Goal: Task Accomplishment & Management: Manage account settings

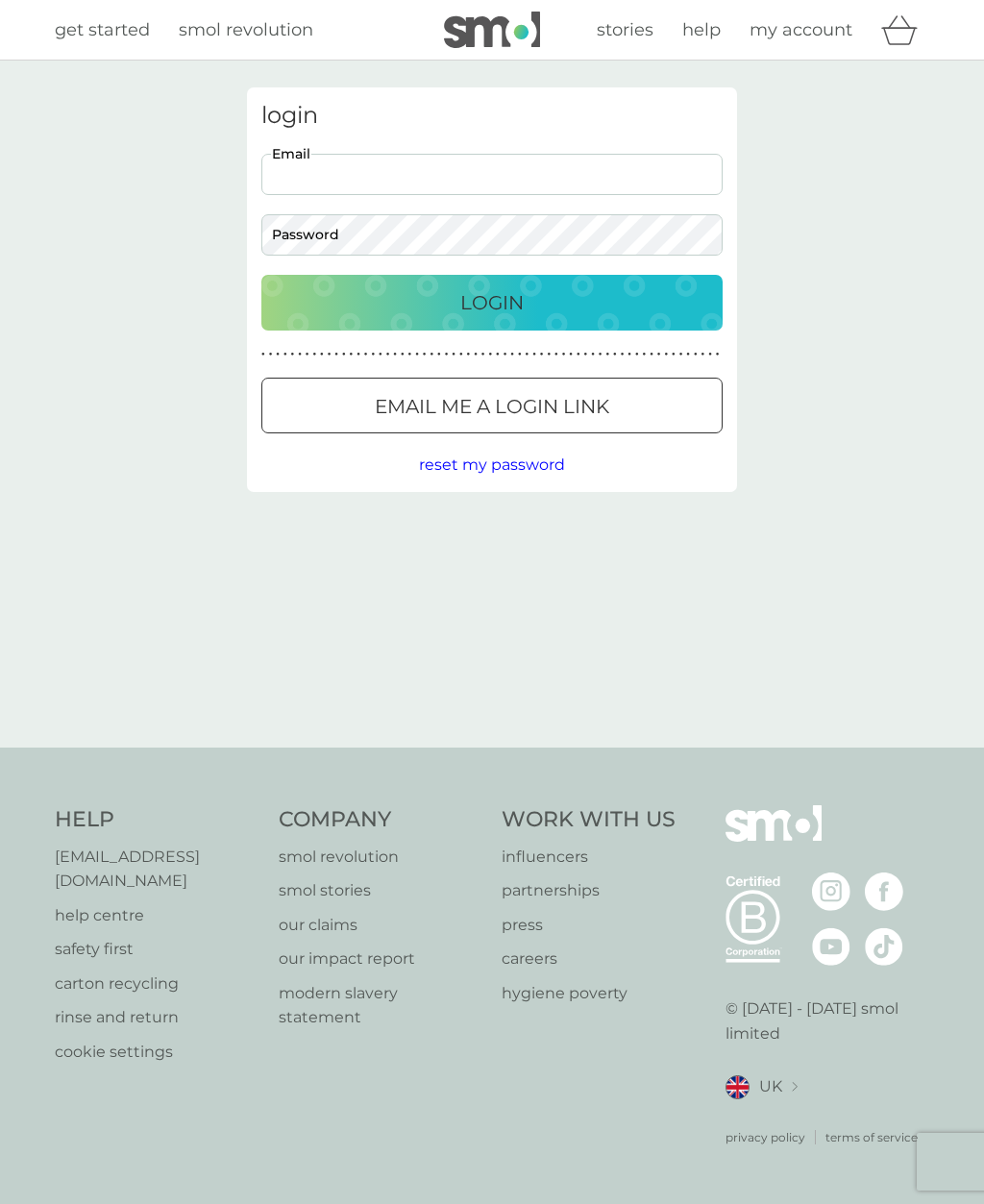
type input "[EMAIL_ADDRESS][DOMAIN_NAME]"
click at [492, 302] on button "Login" at bounding box center [492, 303] width 461 height 56
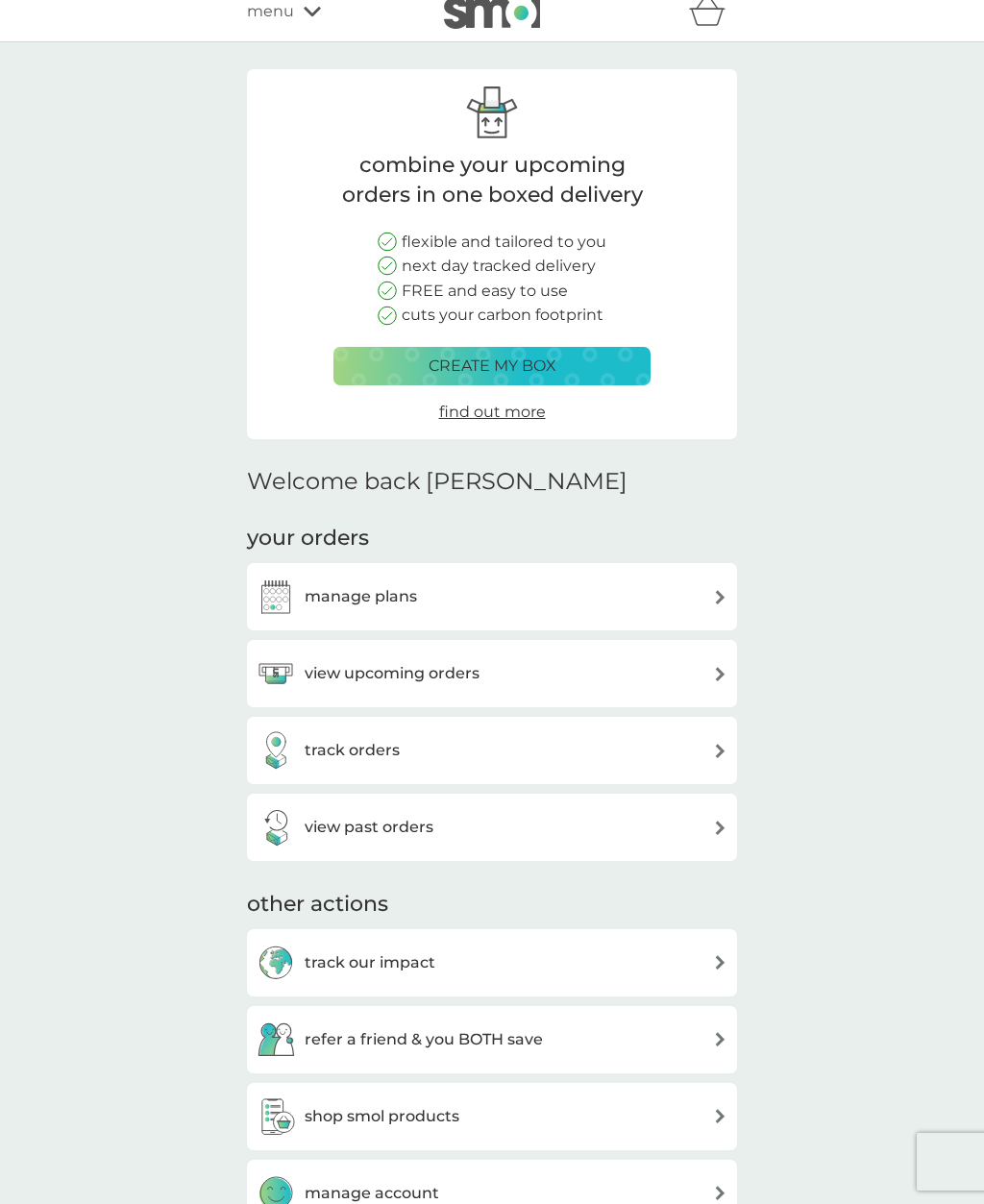
scroll to position [22, 0]
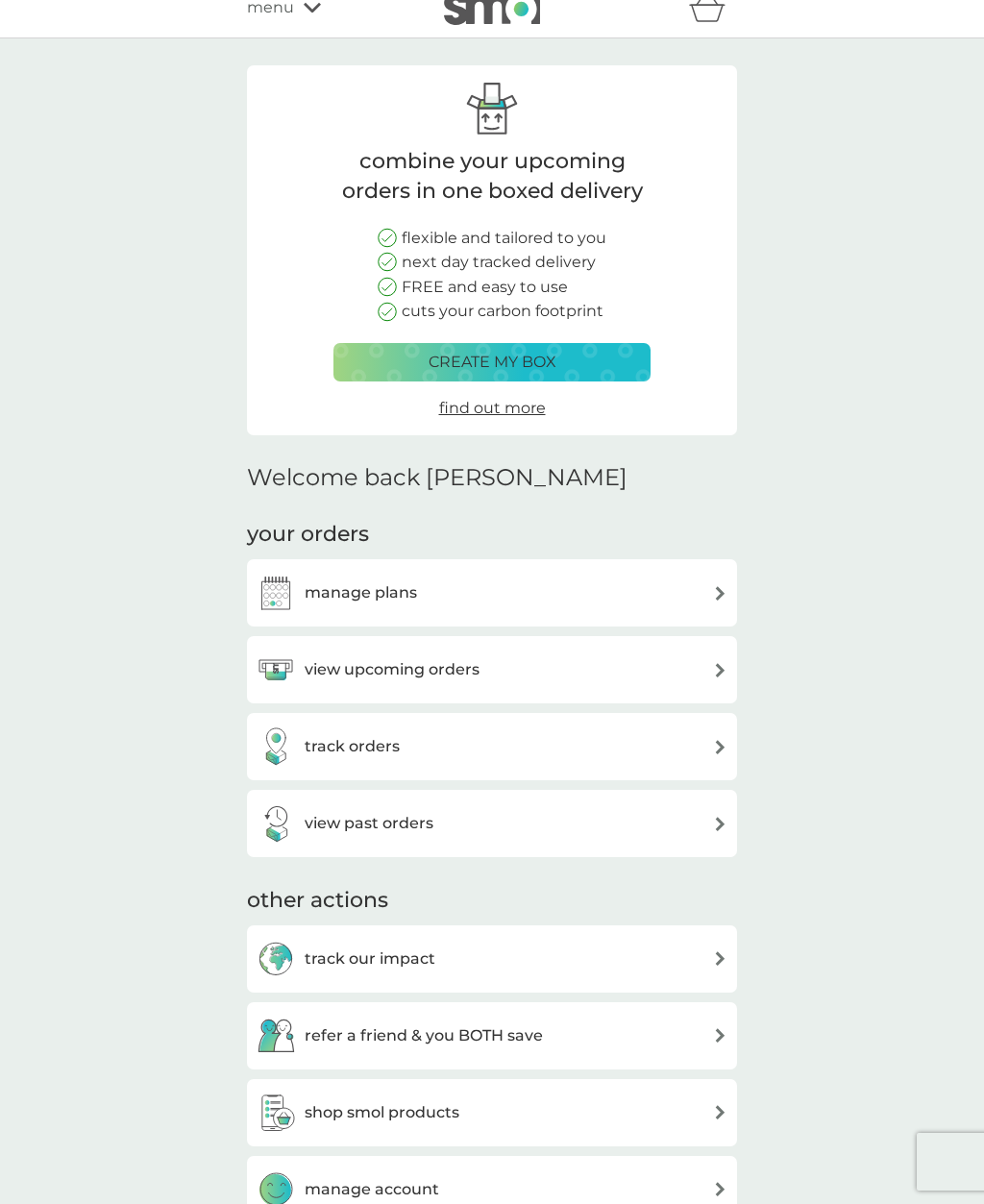
click at [704, 591] on div "manage plans" at bounding box center [492, 593] width 471 height 38
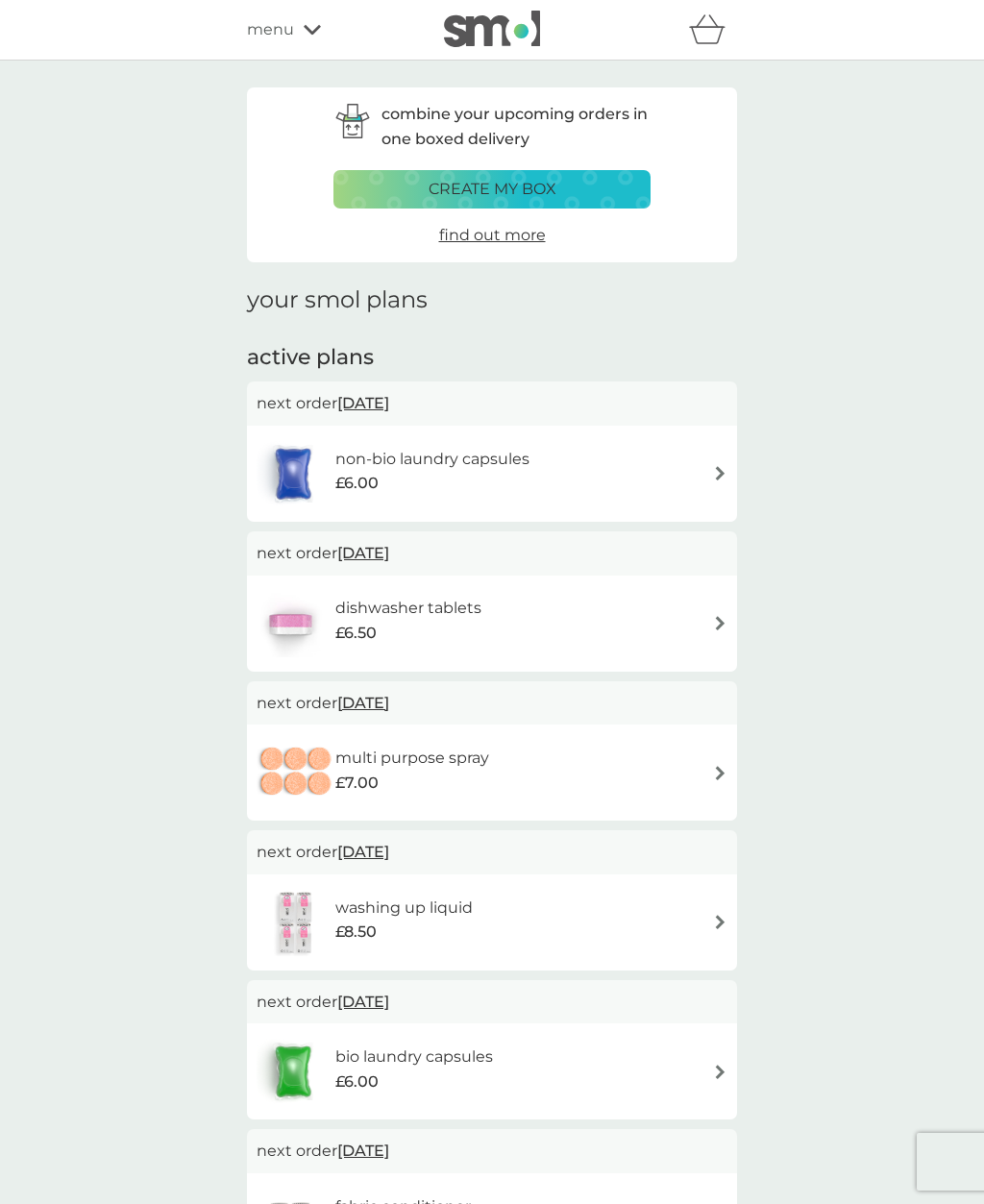
click at [720, 475] on img at bounding box center [720, 473] width 15 height 15
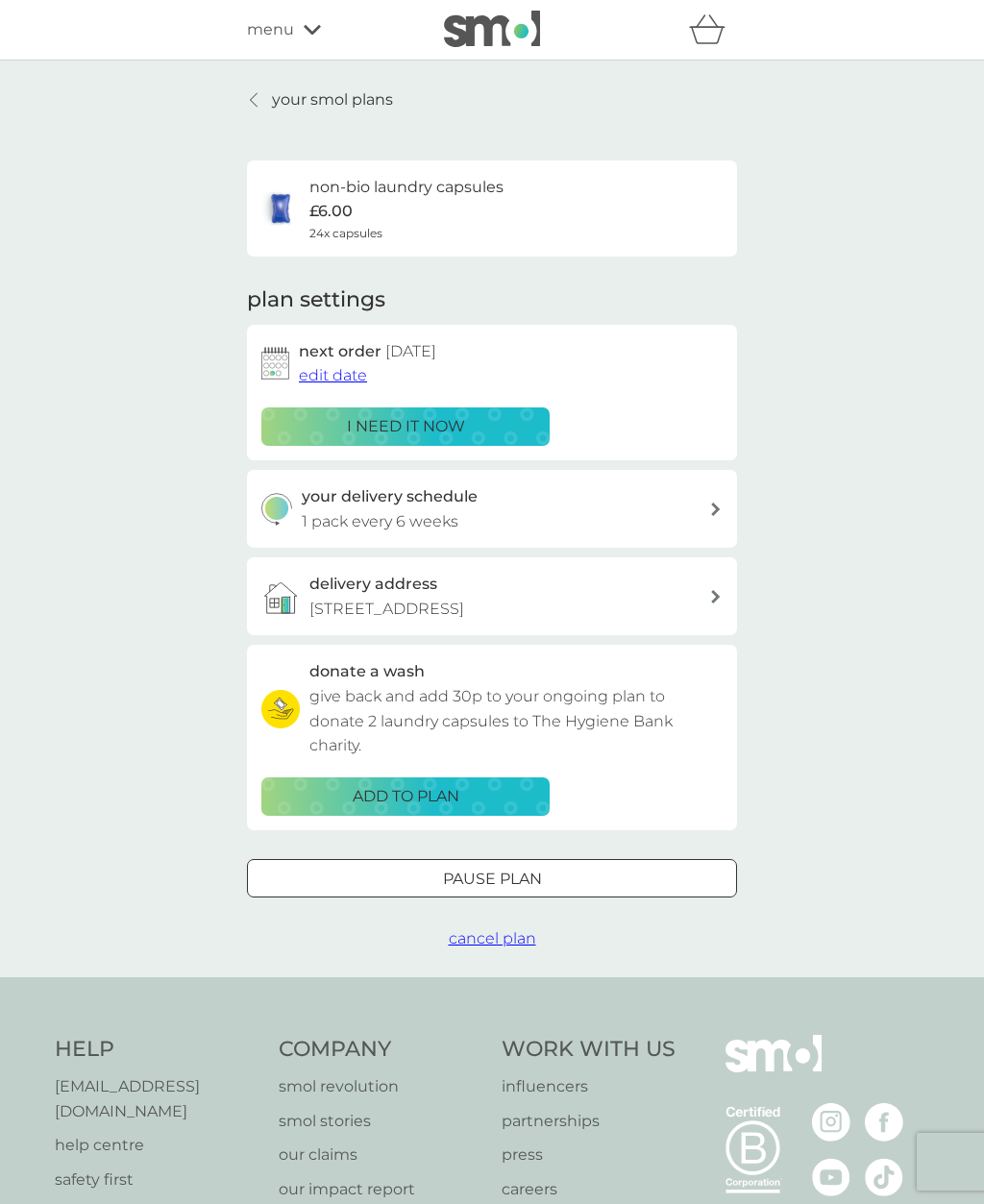
click at [491, 930] on span "cancel plan" at bounding box center [492, 939] width 88 height 19
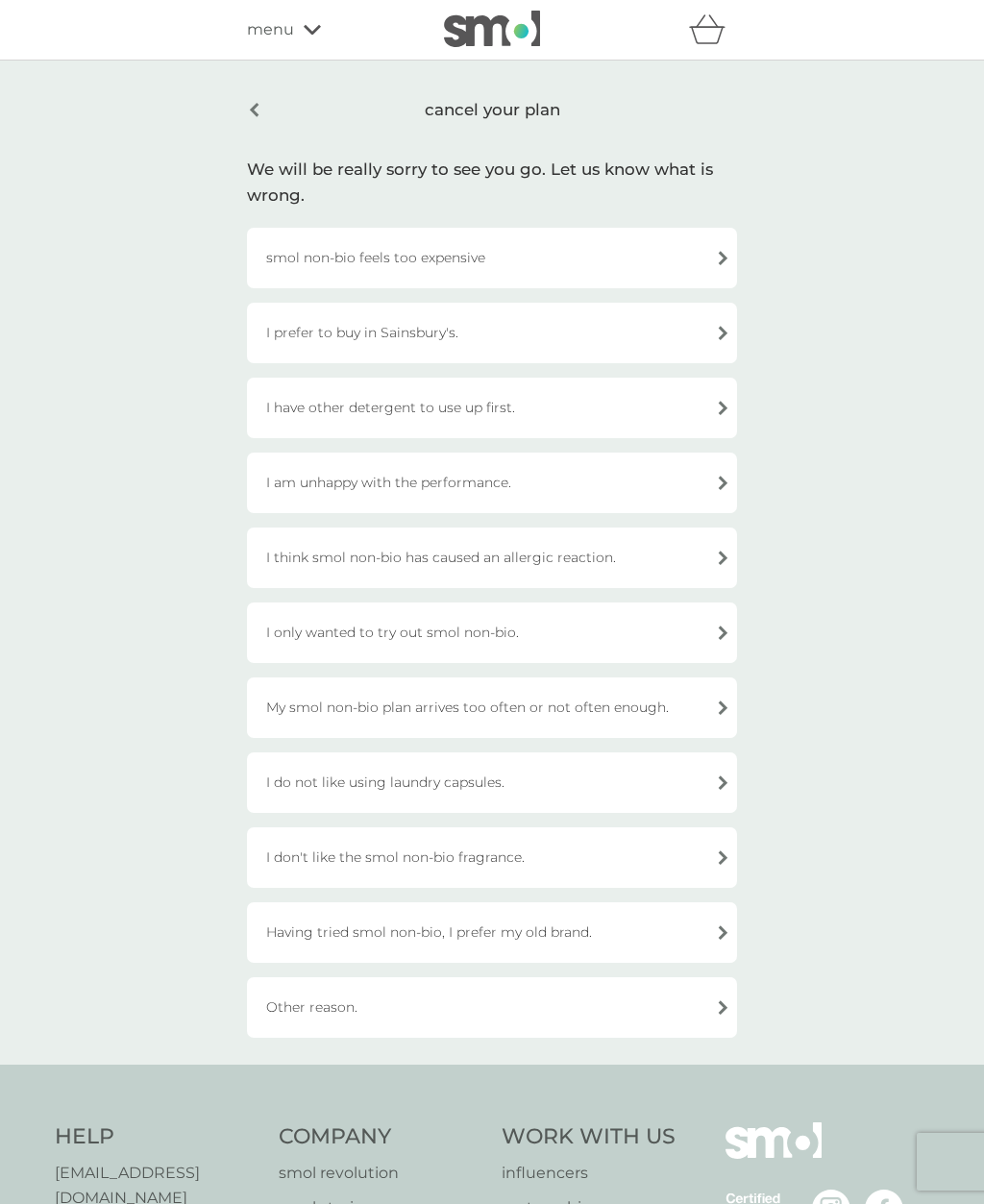
click at [698, 719] on div "My smol non-bio plan arrives too often or not often enough." at bounding box center [492, 707] width 490 height 60
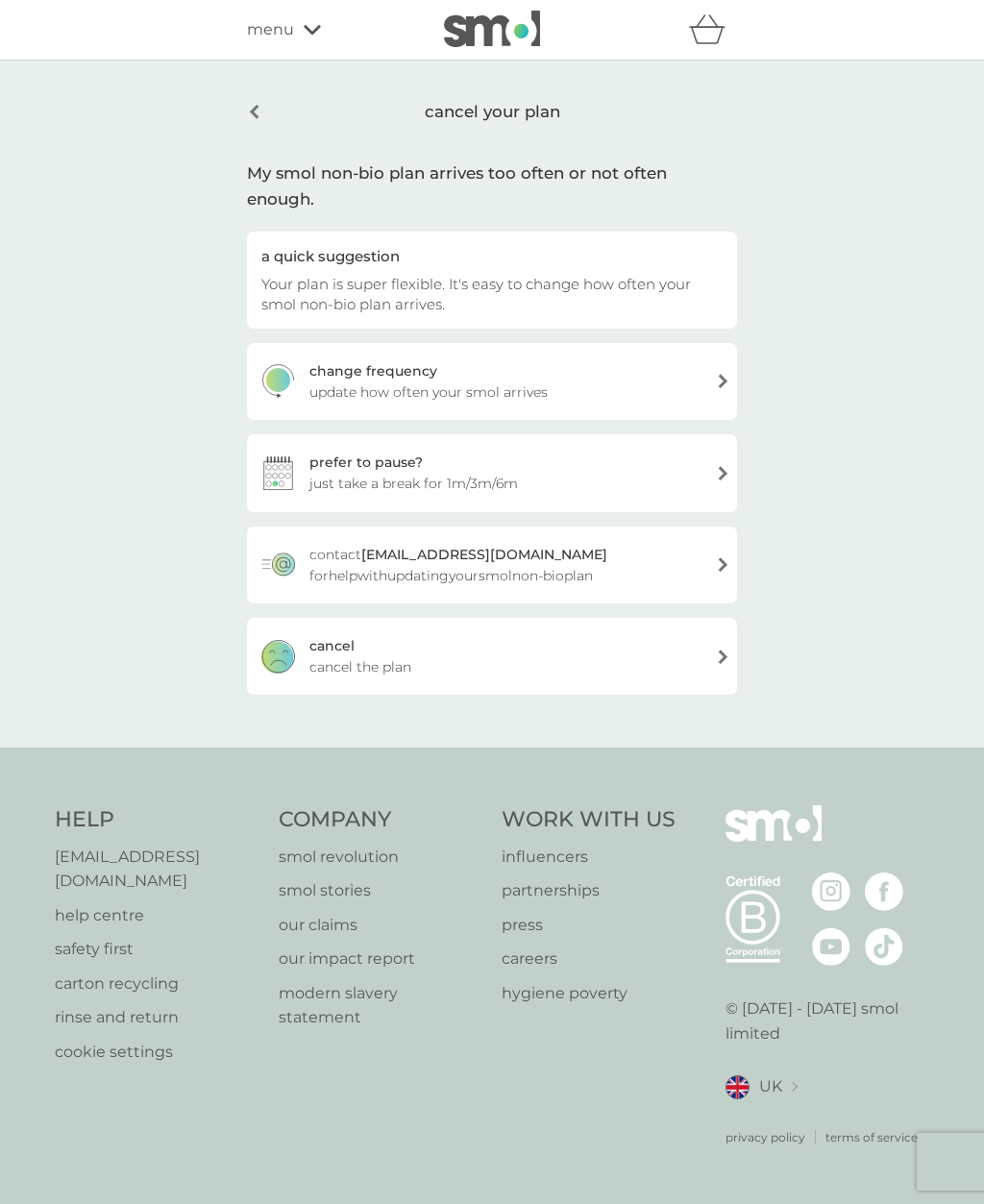
click at [371, 657] on span "cancel the plan" at bounding box center [360, 667] width 102 height 21
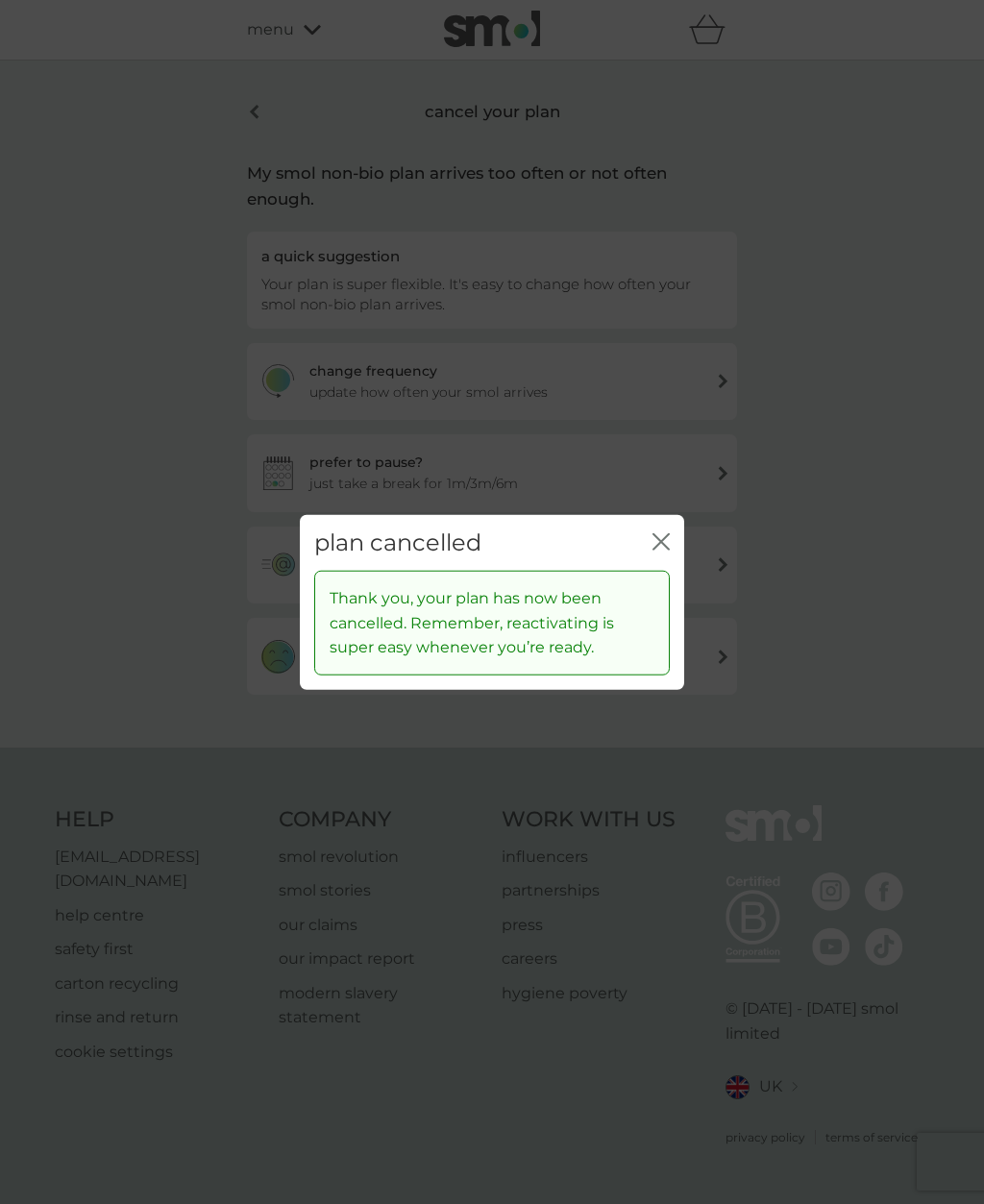
click at [659, 552] on button "close" at bounding box center [662, 542] width 18 height 20
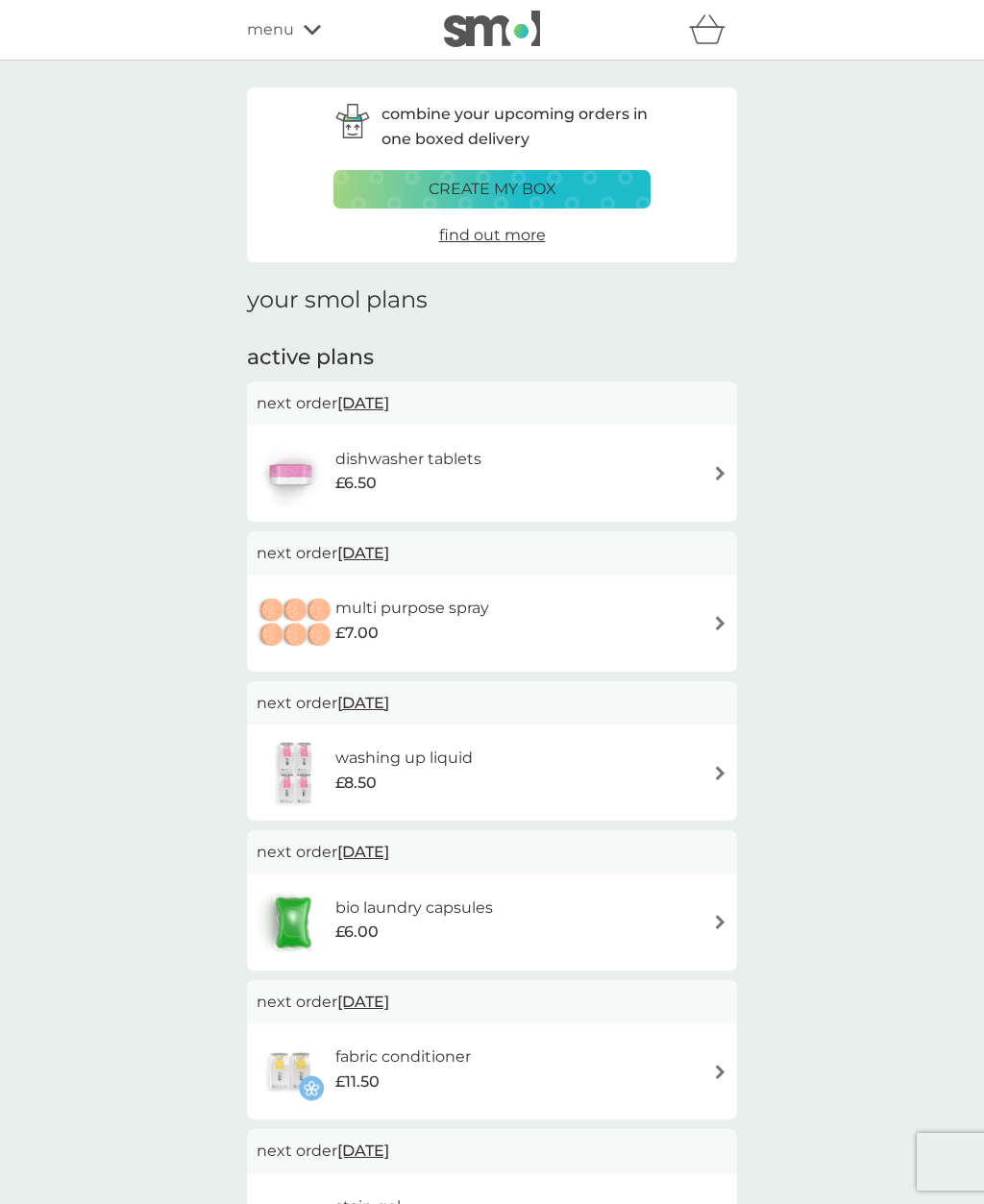
click at [709, 622] on div "multi purpose spray £7.00" at bounding box center [492, 624] width 471 height 67
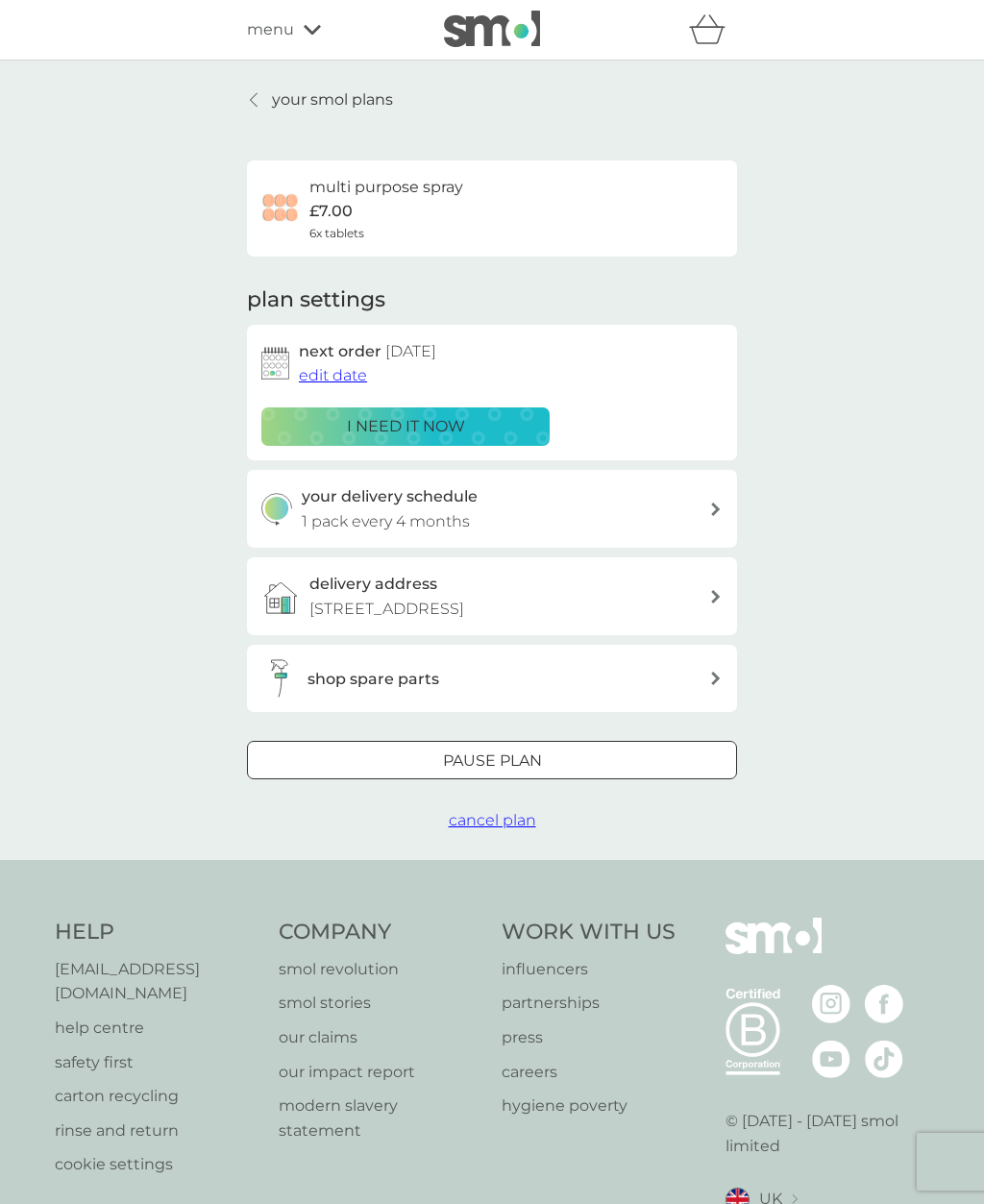
click at [523, 763] on div at bounding box center [492, 761] width 69 height 20
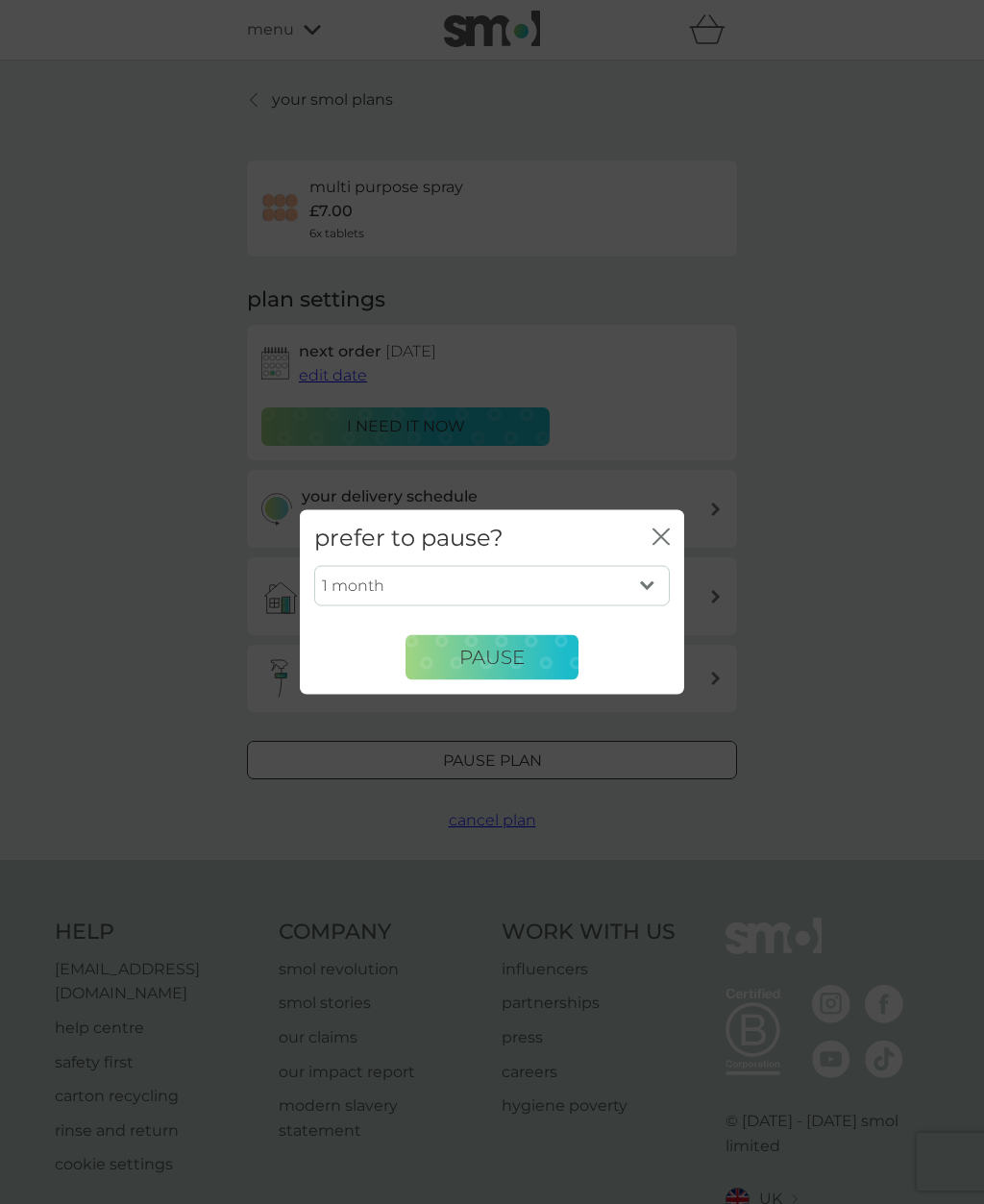
click at [668, 547] on button "close" at bounding box center [662, 537] width 18 height 20
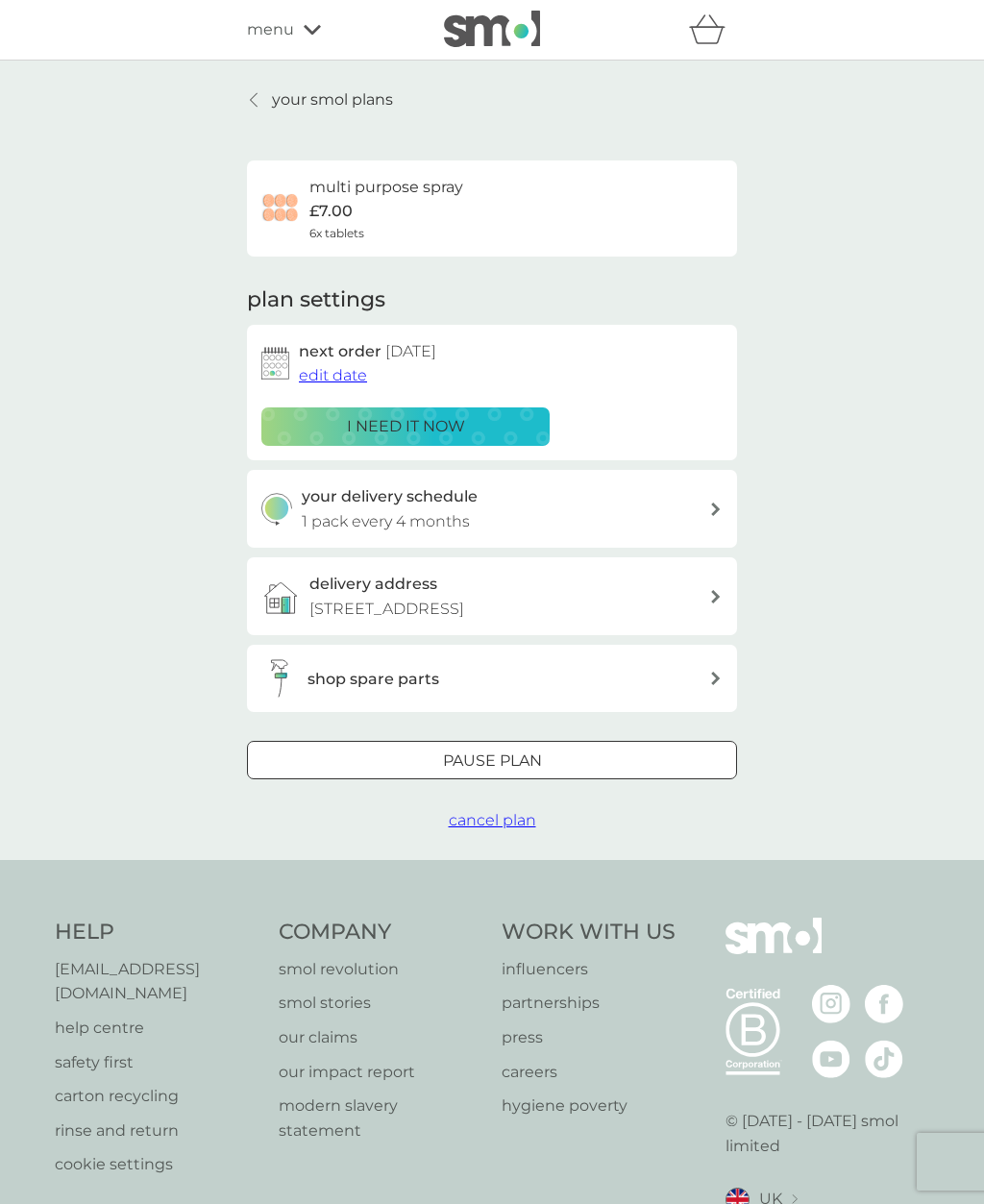
click at [506, 816] on span "cancel plan" at bounding box center [492, 820] width 88 height 19
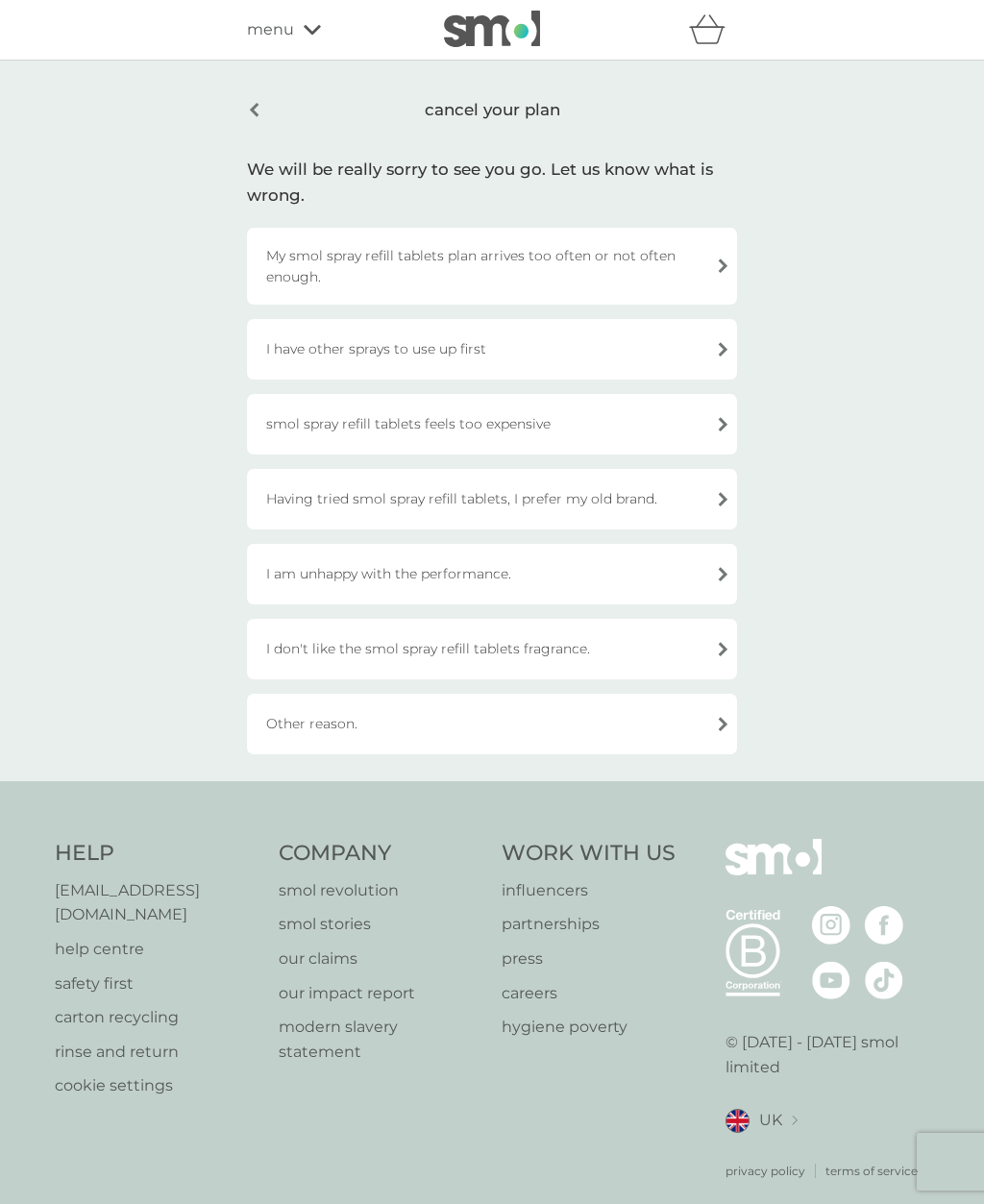
click at [692, 355] on div "I have other sprays to use up first" at bounding box center [492, 349] width 490 height 60
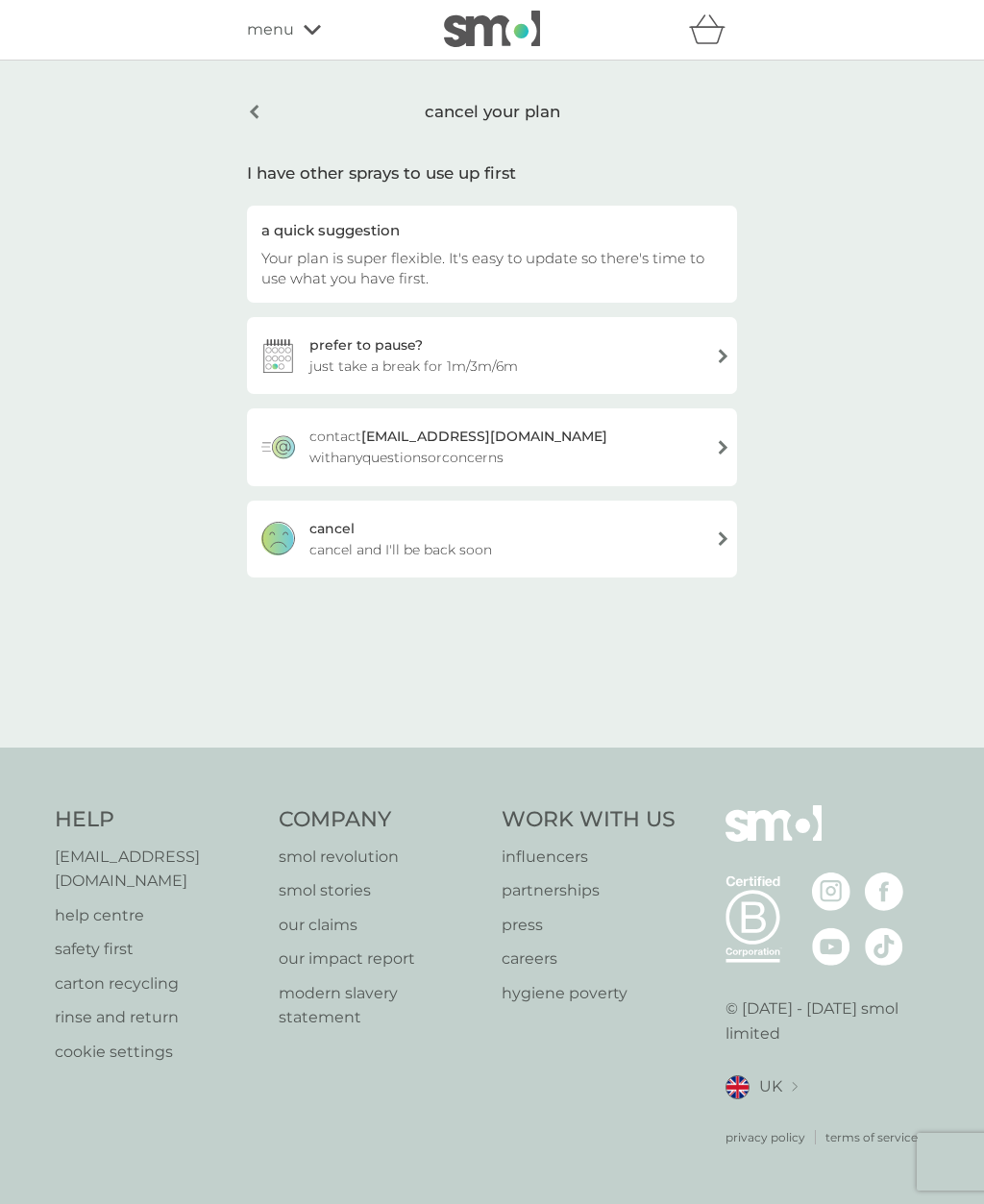
click at [539, 536] on div "cancel cancel and I'll be back soon" at bounding box center [492, 539] width 490 height 77
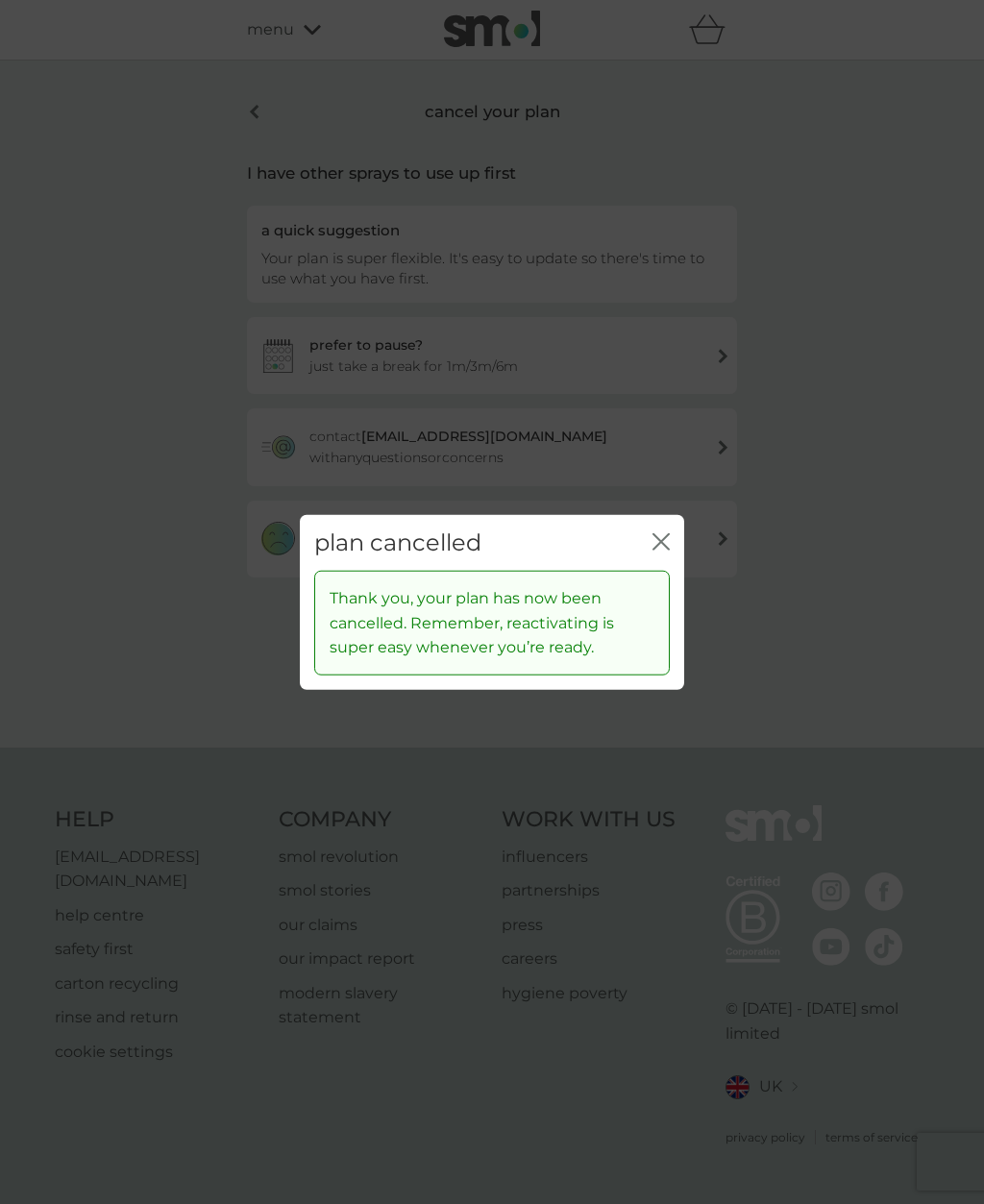
click at [662, 563] on div "plan cancelled close" at bounding box center [492, 543] width 385 height 57
click at [668, 566] on div "plan cancelled close" at bounding box center [492, 543] width 385 height 57
click at [661, 550] on icon "close" at bounding box center [662, 541] width 18 height 18
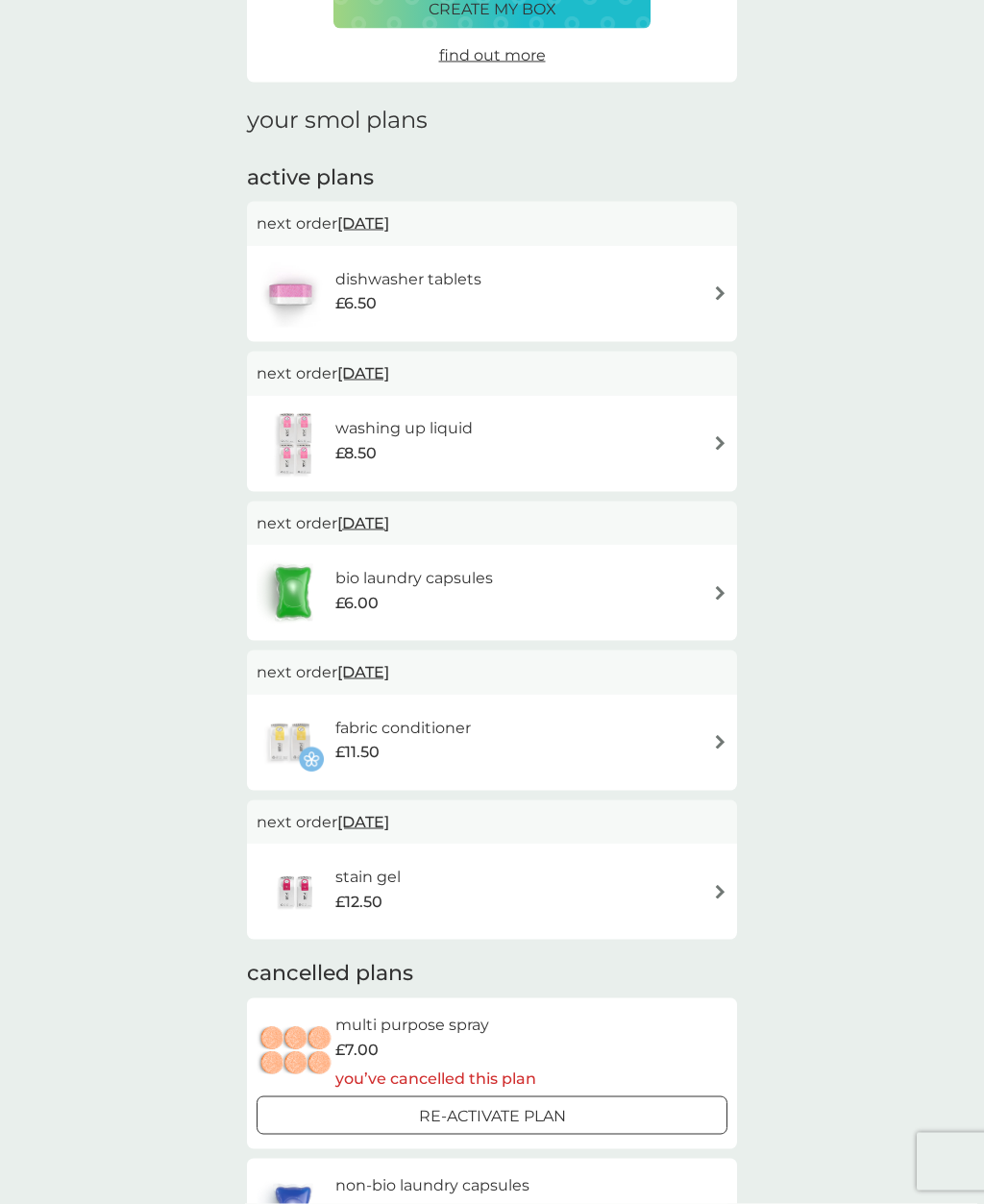
scroll to position [180, 0]
click at [714, 743] on img at bounding box center [720, 742] width 15 height 15
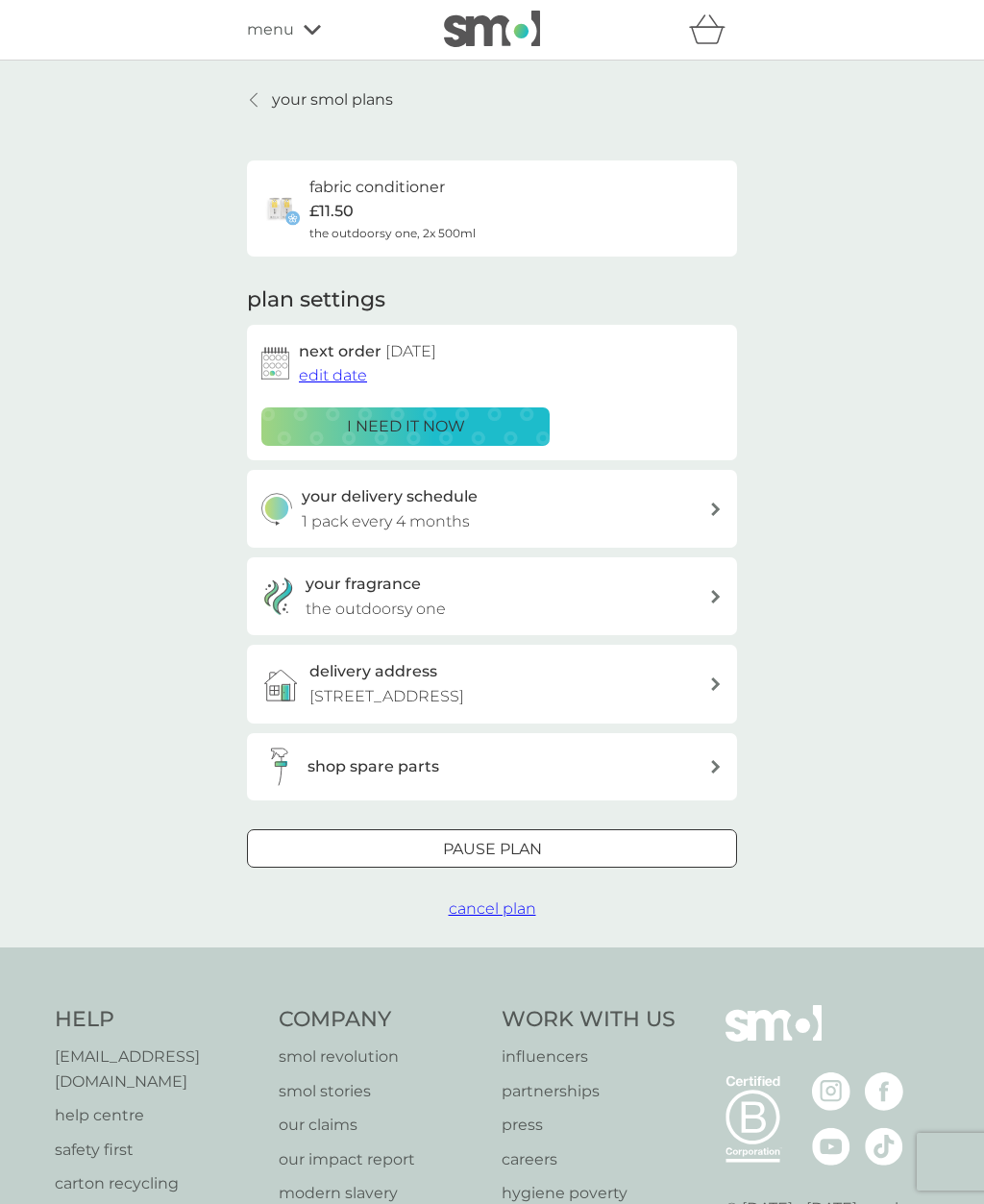
click at [490, 904] on span "cancel plan" at bounding box center [492, 908] width 88 height 19
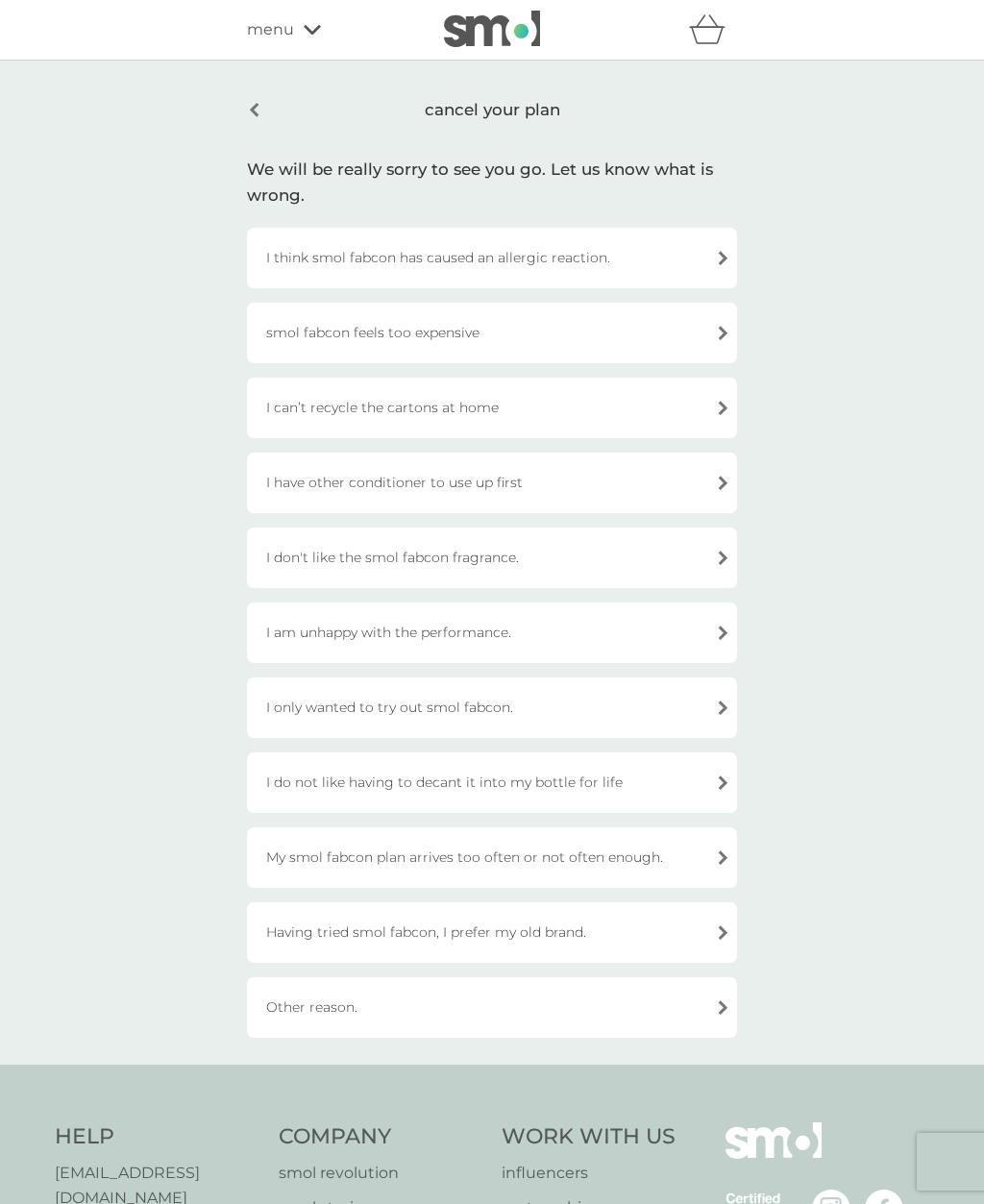
click at [406, 1009] on div "Other reason." at bounding box center [492, 1007] width 490 height 60
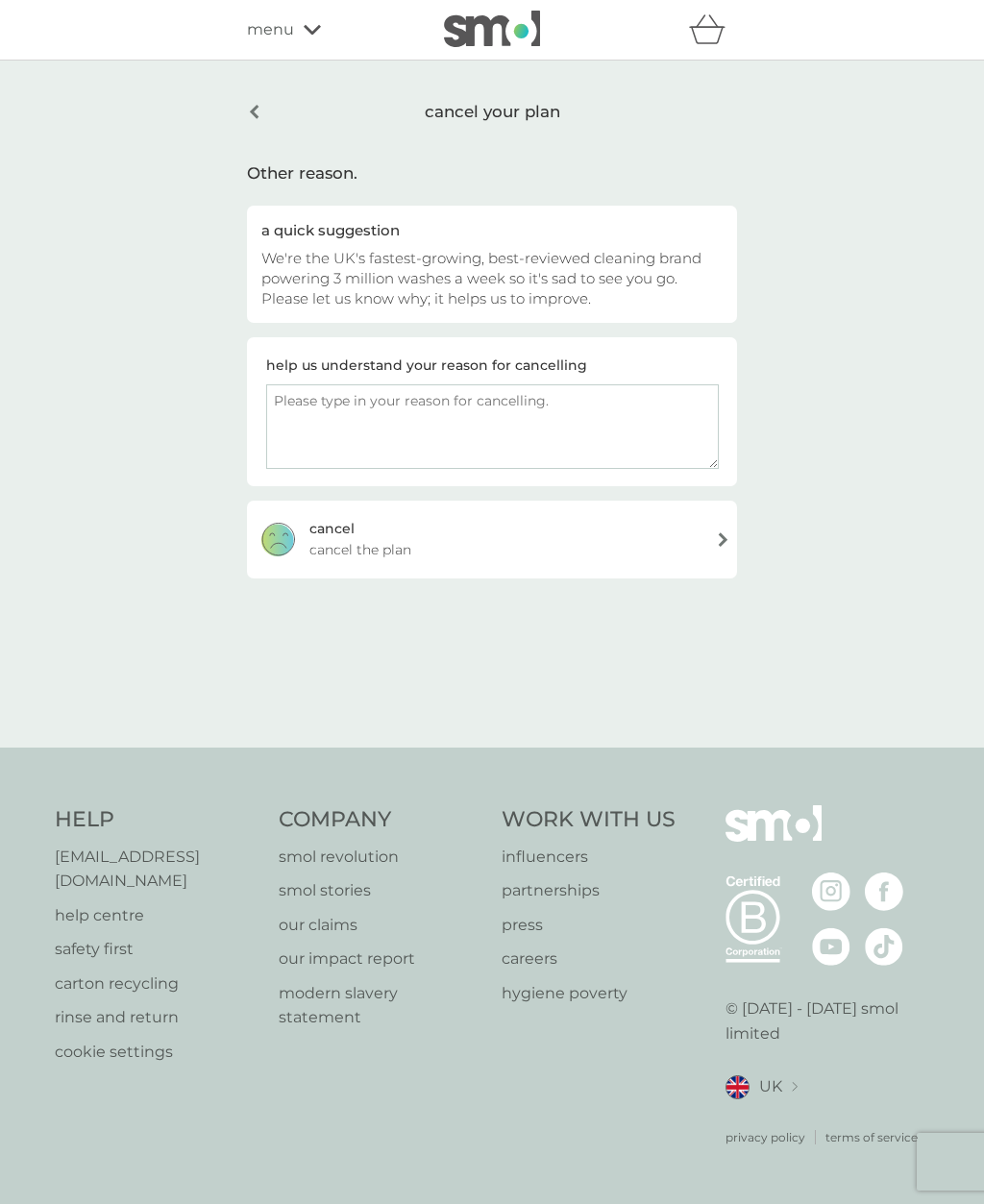
click at [620, 538] on div "cancel cancel the plan" at bounding box center [492, 539] width 490 height 77
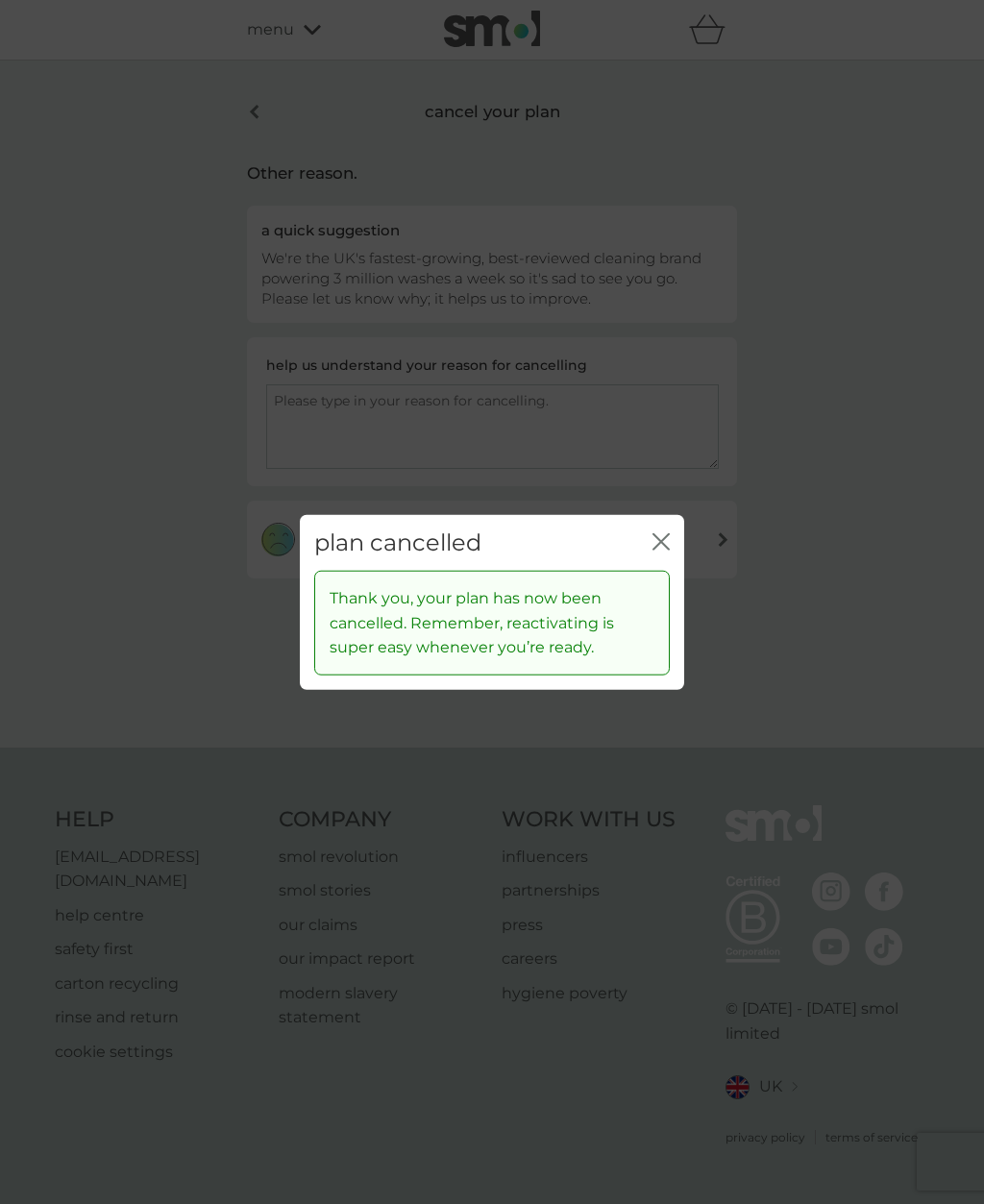
click at [668, 550] on icon "close" at bounding box center [662, 541] width 18 height 18
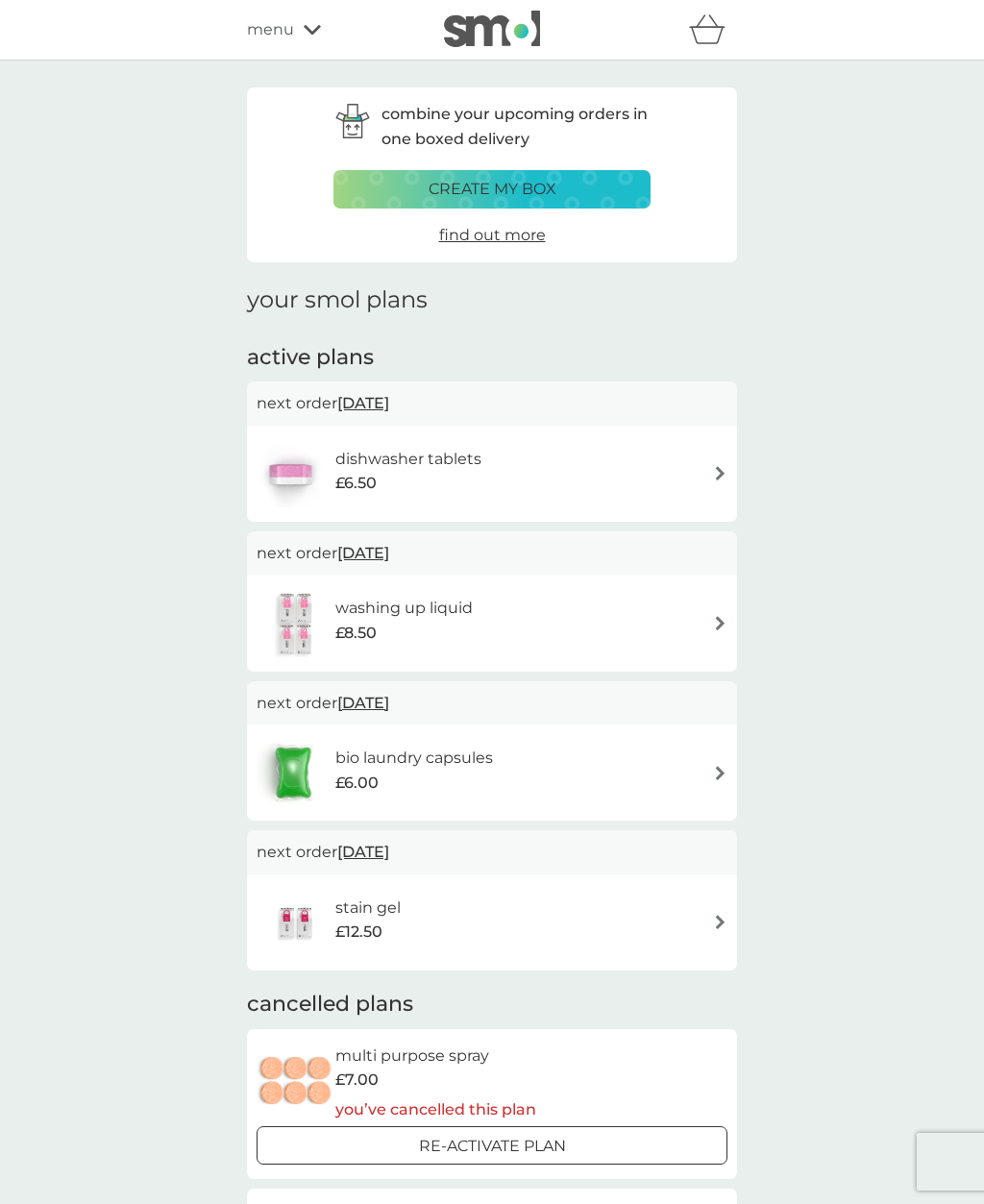
click at [714, 470] on img at bounding box center [720, 473] width 15 height 15
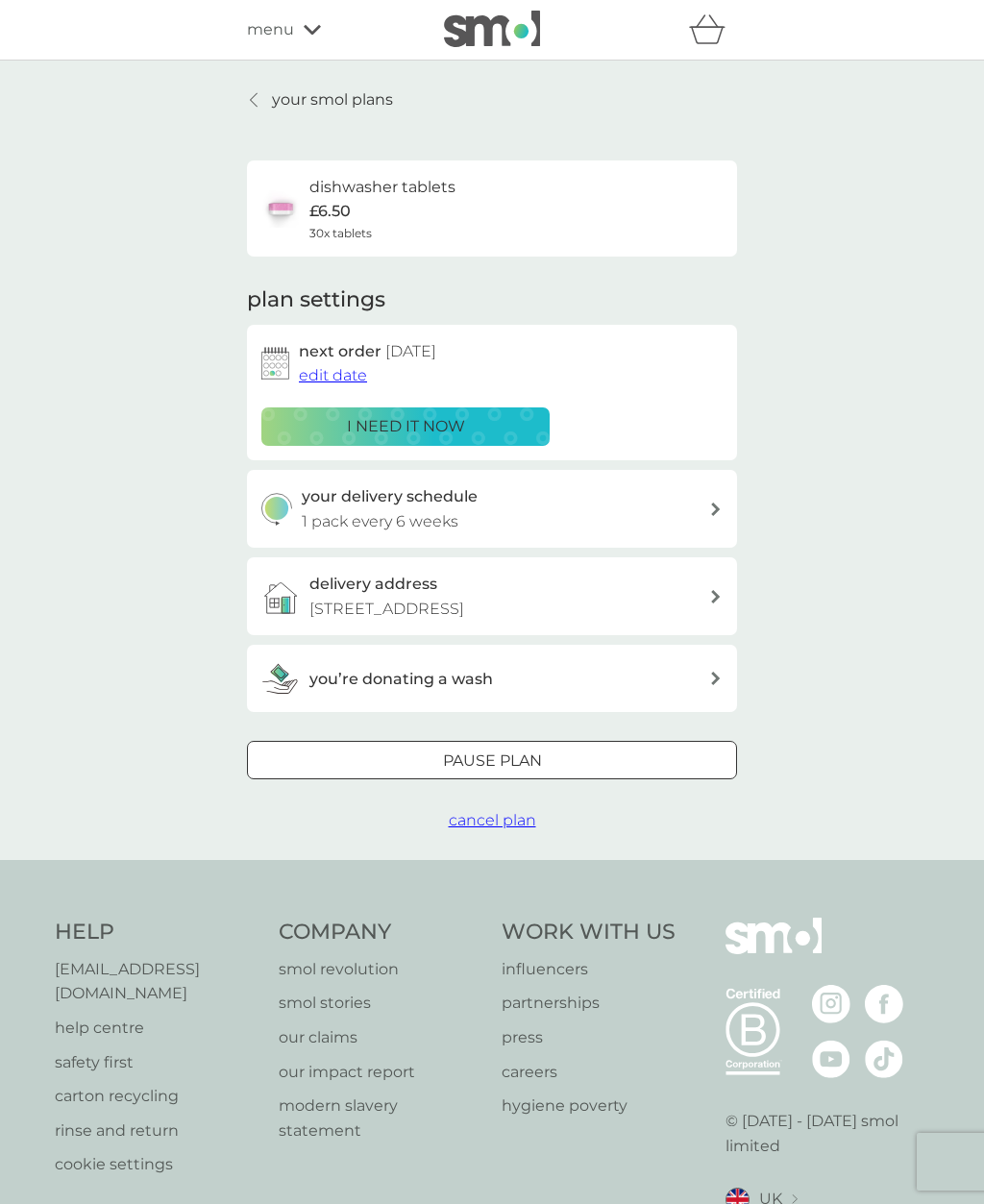
click at [437, 427] on p "i need it now" at bounding box center [406, 426] width 118 height 25
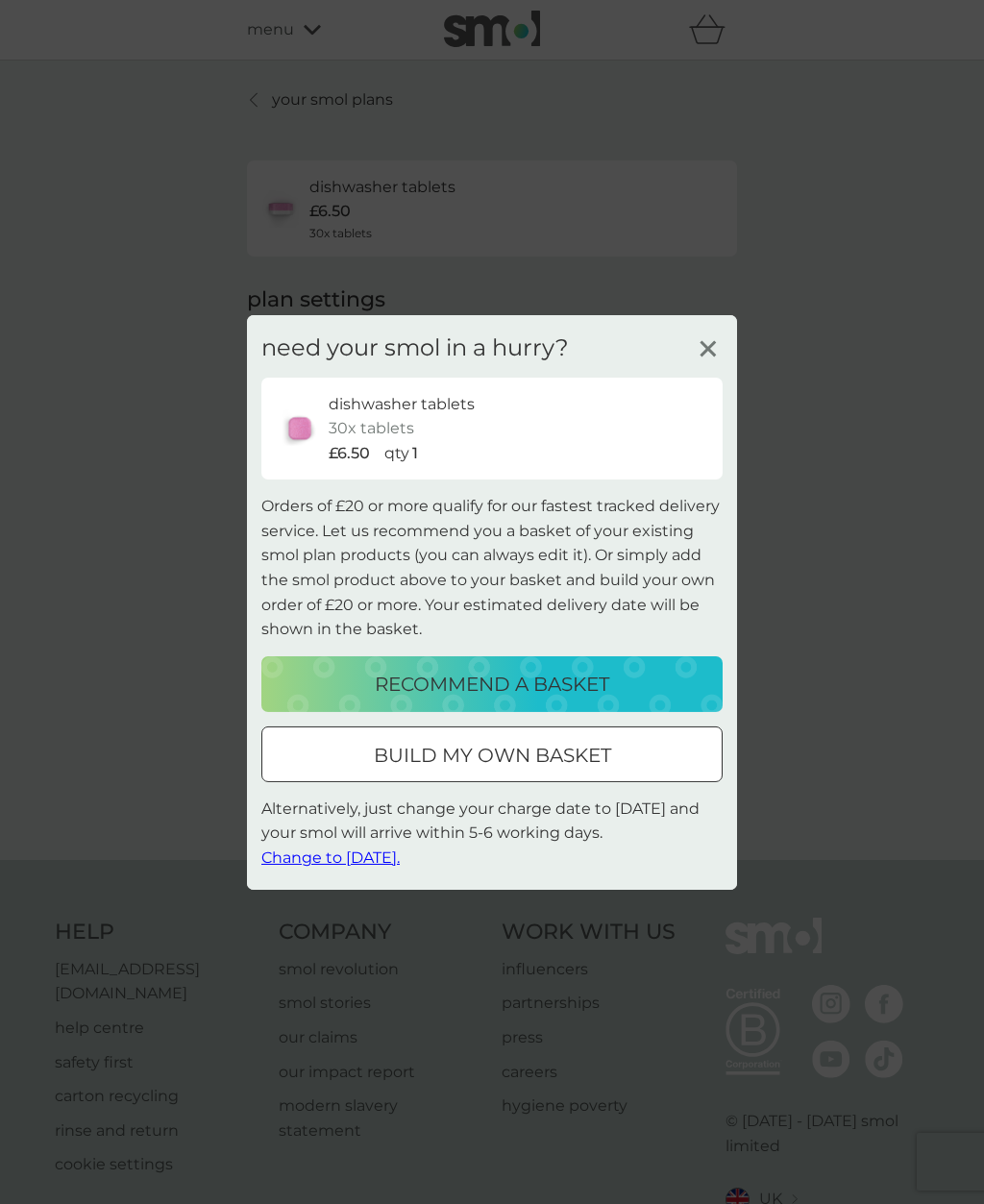
click at [715, 343] on icon at bounding box center [708, 347] width 29 height 29
